Goal: Task Accomplishment & Management: Use online tool/utility

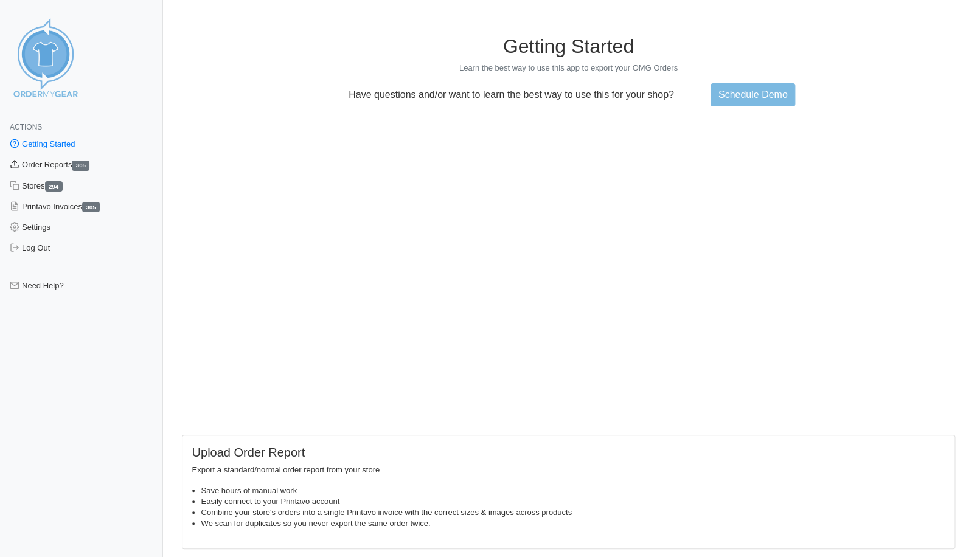
click at [51, 166] on link "Order Reports 305" at bounding box center [81, 165] width 163 height 21
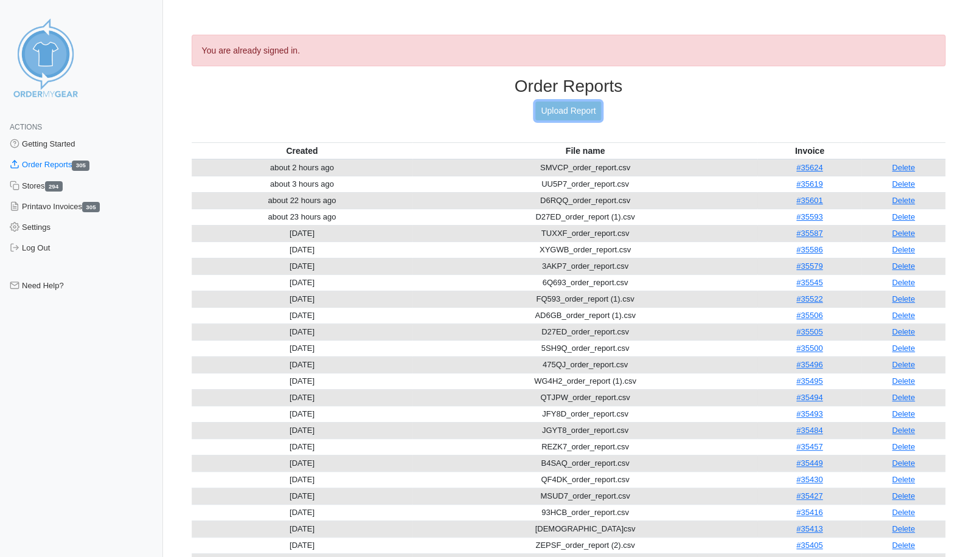
click at [565, 108] on link "Upload Report" at bounding box center [569, 111] width 66 height 19
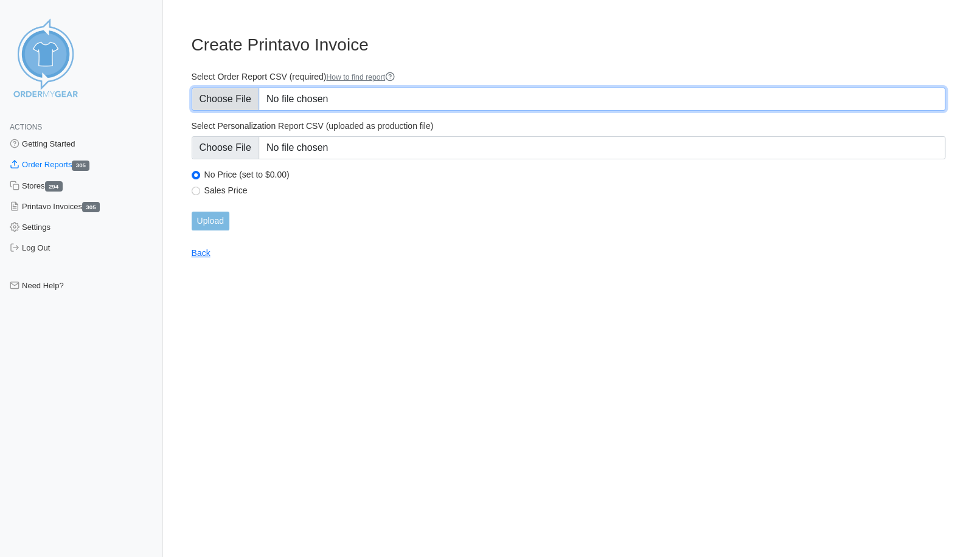
click at [231, 100] on input "Select Order Report CSV (required) How to find report" at bounding box center [569, 99] width 755 height 23
type input "C:\fakepath\R96JY_order_report.csv"
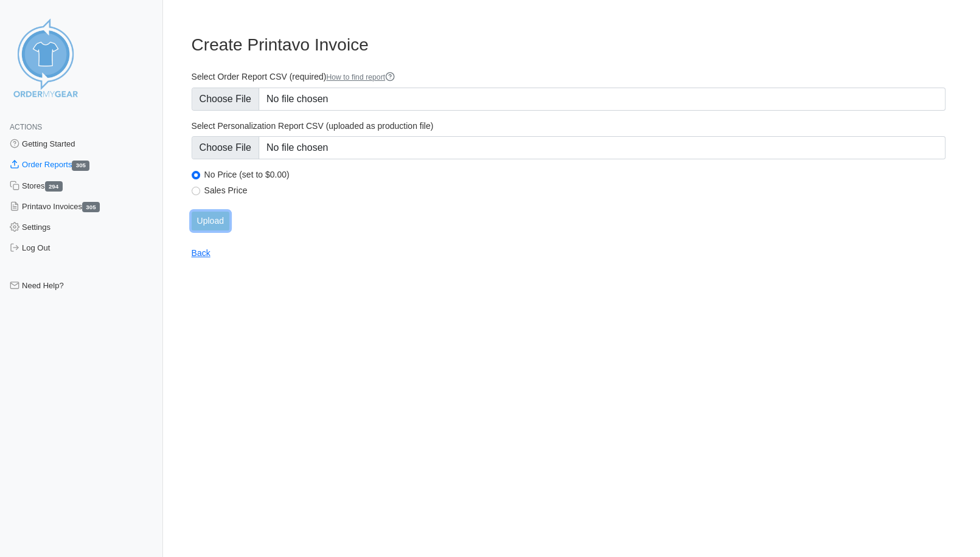
click at [210, 221] on input "Upload" at bounding box center [211, 221] width 38 height 19
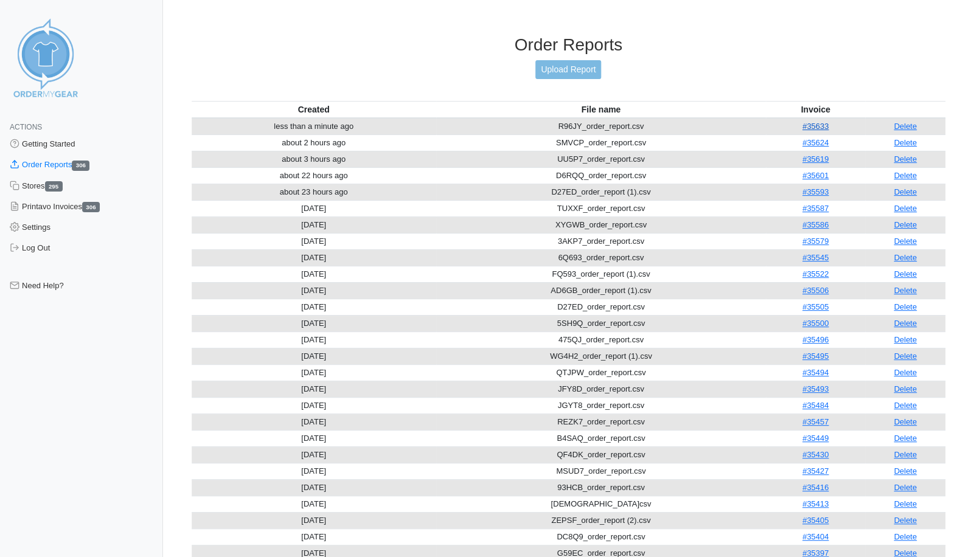
click at [817, 122] on link "#35633" at bounding box center [816, 126] width 26 height 9
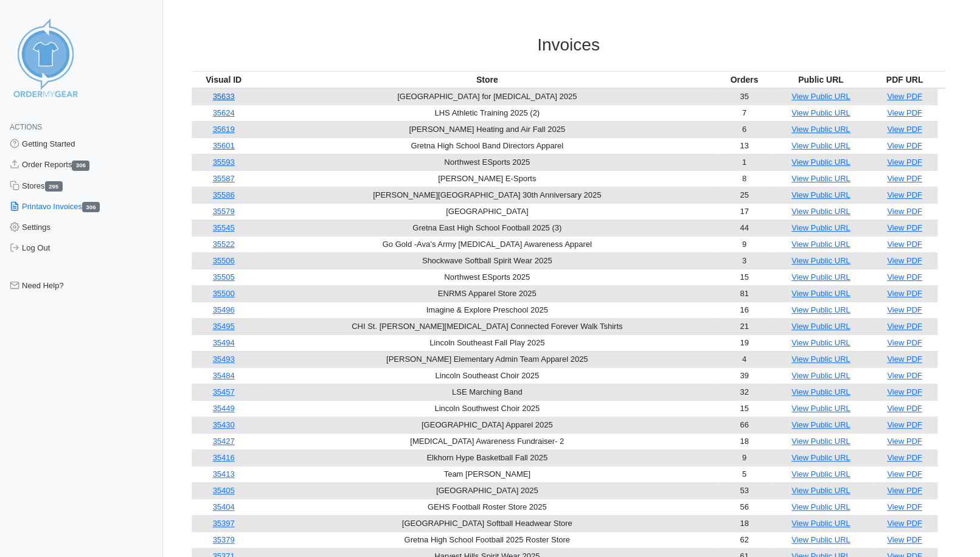
click at [228, 96] on link "35633" at bounding box center [224, 96] width 22 height 9
